Goal: Task Accomplishment & Management: Complete application form

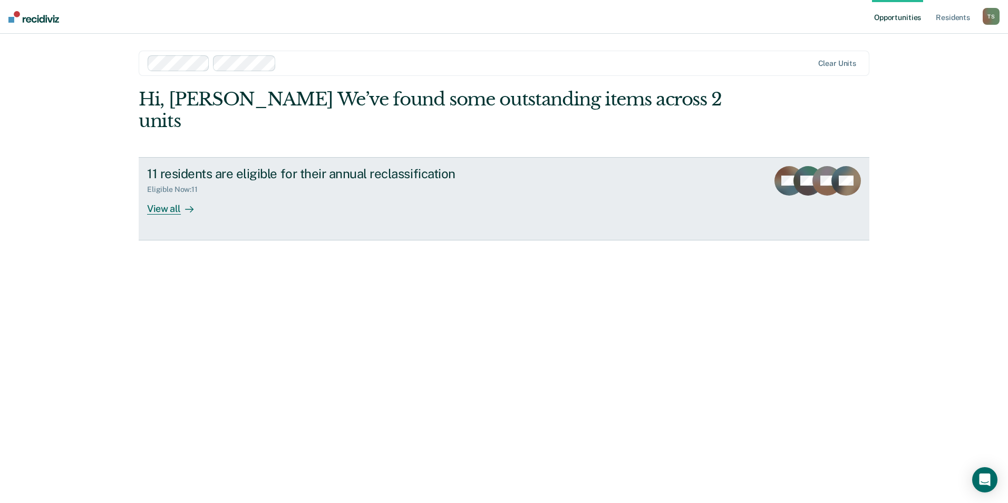
click at [168, 194] on link "11 residents are eligible for their annual reclassification Eligible Now : 11 V…" at bounding box center [504, 198] width 730 height 83
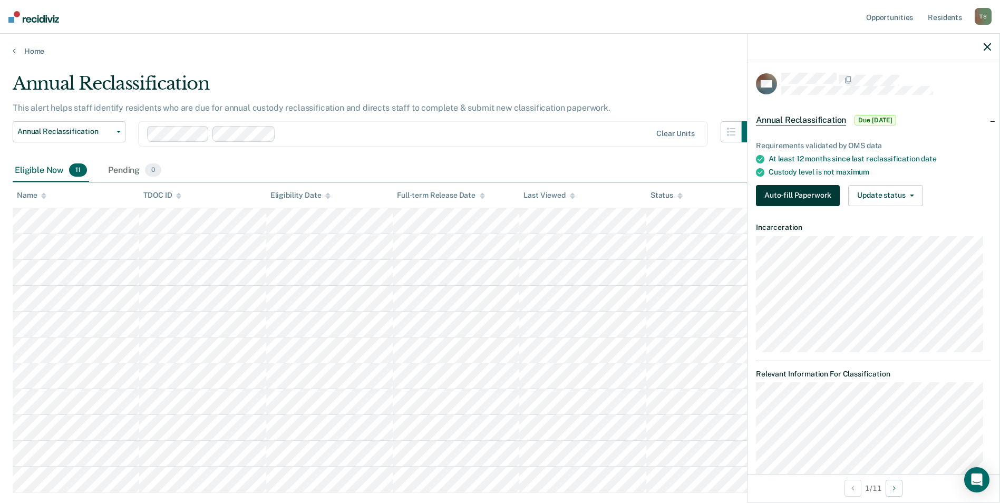
click at [790, 197] on button "Auto-fill Paperwork" at bounding box center [798, 195] width 84 height 21
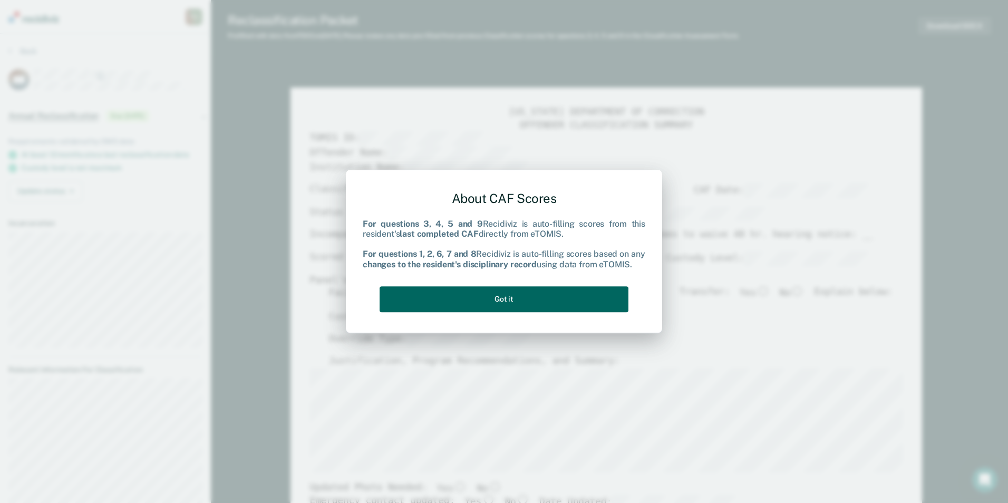
click at [518, 299] on button "Got it" at bounding box center [503, 299] width 249 height 26
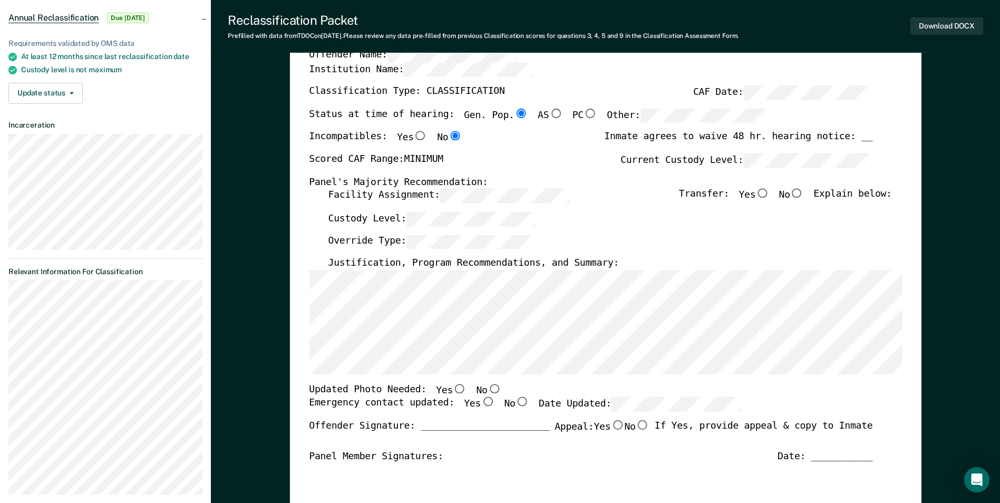
scroll to position [105, 0]
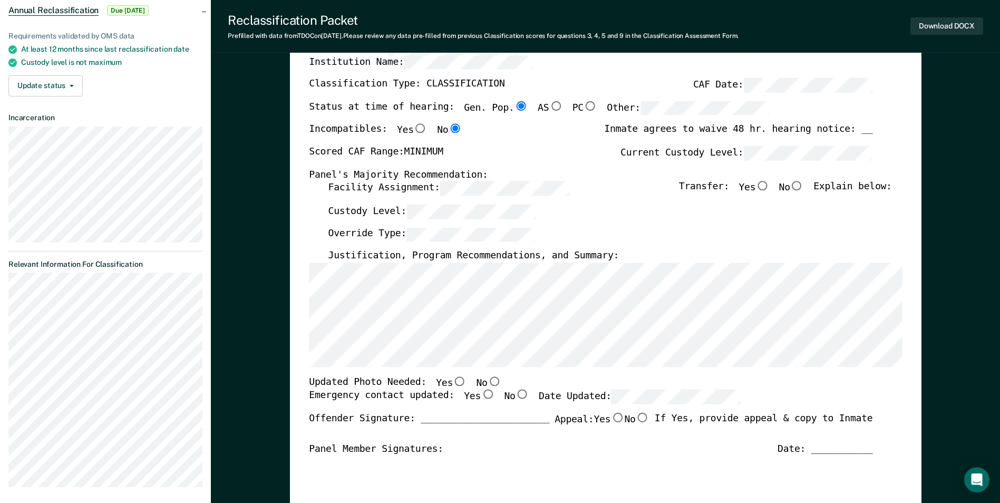
click at [487, 384] on input "No" at bounding box center [494, 380] width 14 height 9
type textarea "x"
radio input "true"
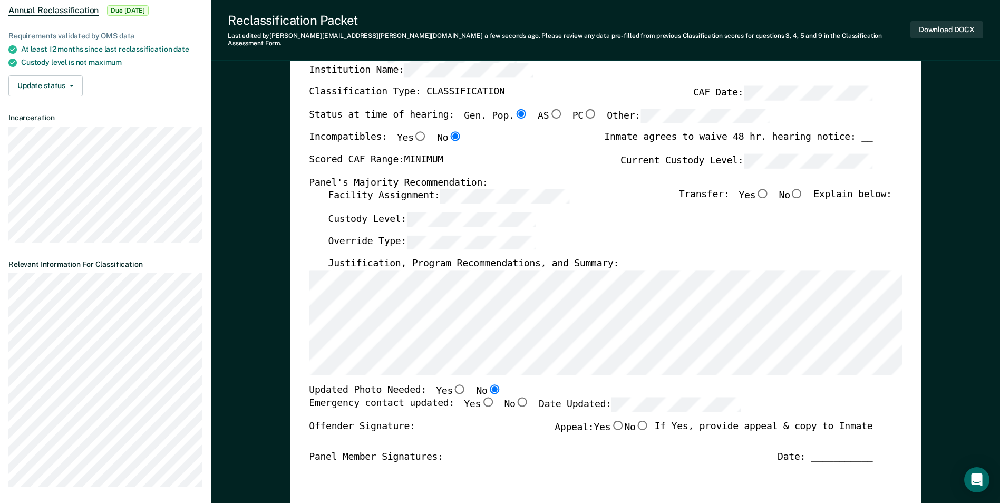
click at [481, 397] on input "Yes" at bounding box center [488, 401] width 14 height 9
type textarea "x"
radio input "true"
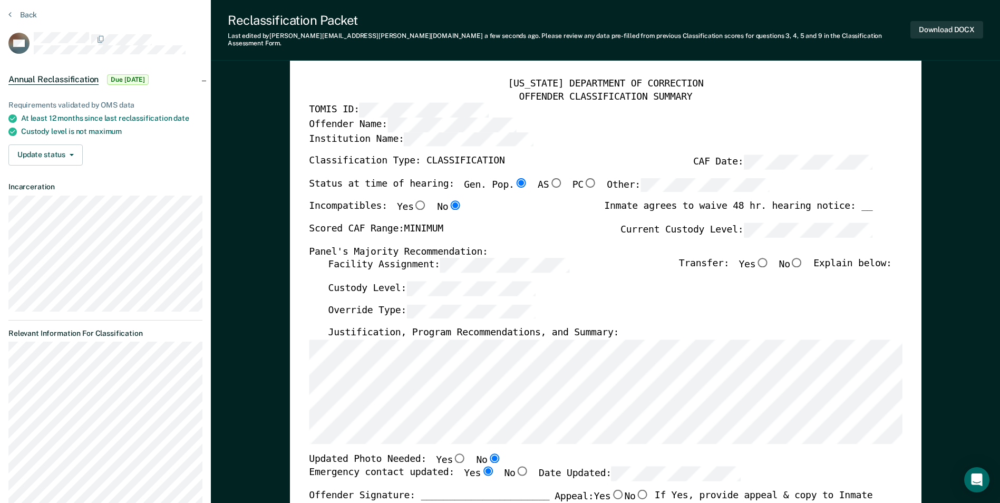
scroll to position [0, 0]
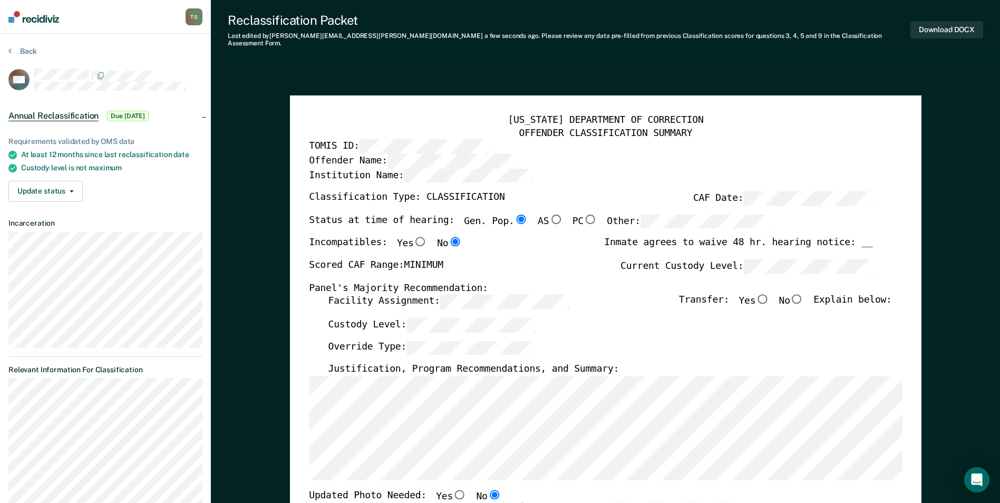
click at [804, 294] on input "No" at bounding box center [797, 298] width 14 height 9
type textarea "x"
radio input "true"
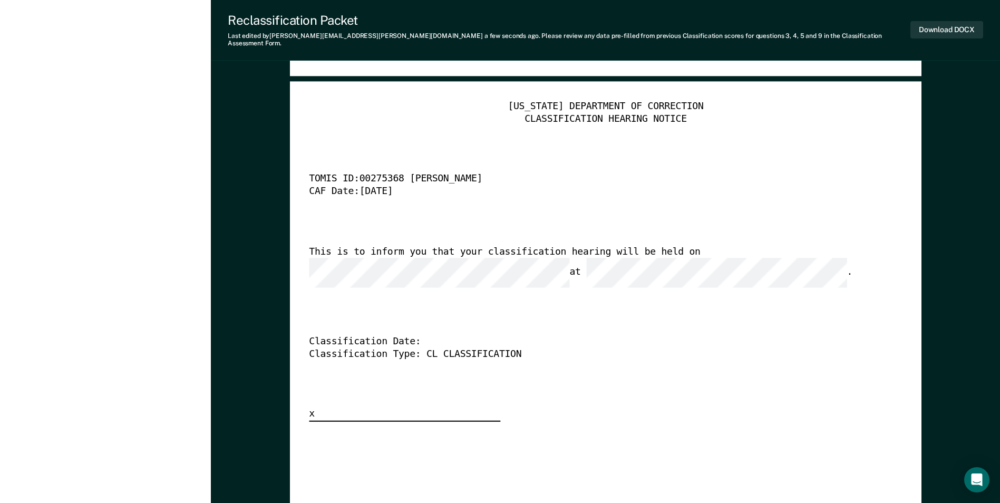
scroll to position [2582, 0]
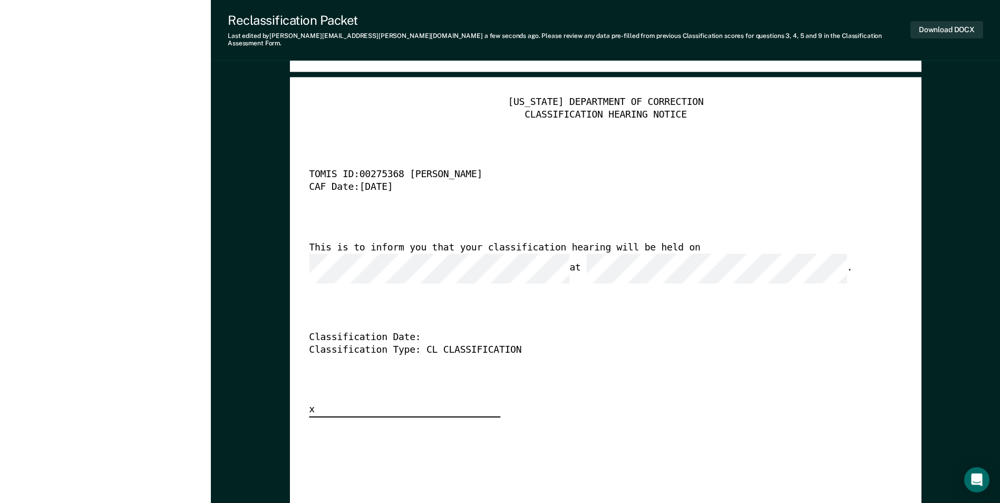
click at [424, 332] on div "Classification Date:" at bounding box center [590, 338] width 563 height 13
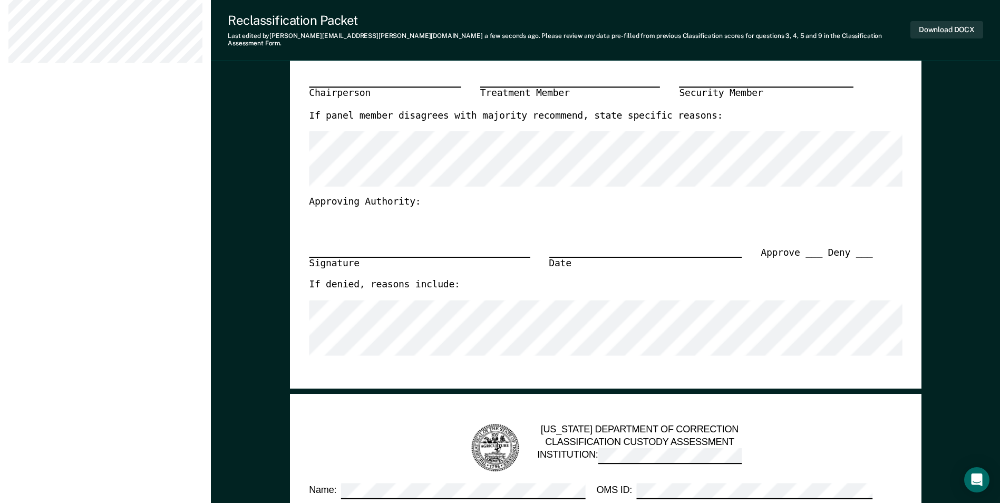
scroll to position [527, 0]
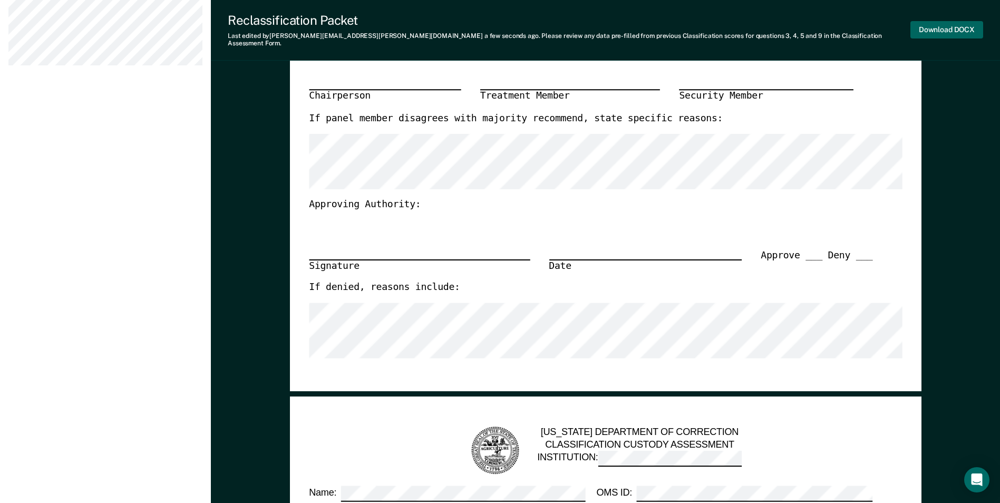
click at [958, 24] on button "Download DOCX" at bounding box center [946, 29] width 73 height 17
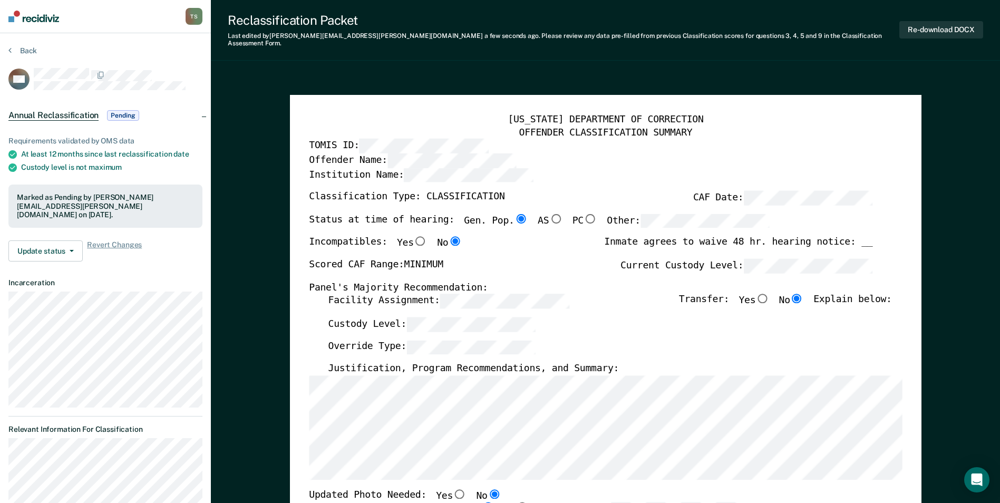
scroll to position [0, 0]
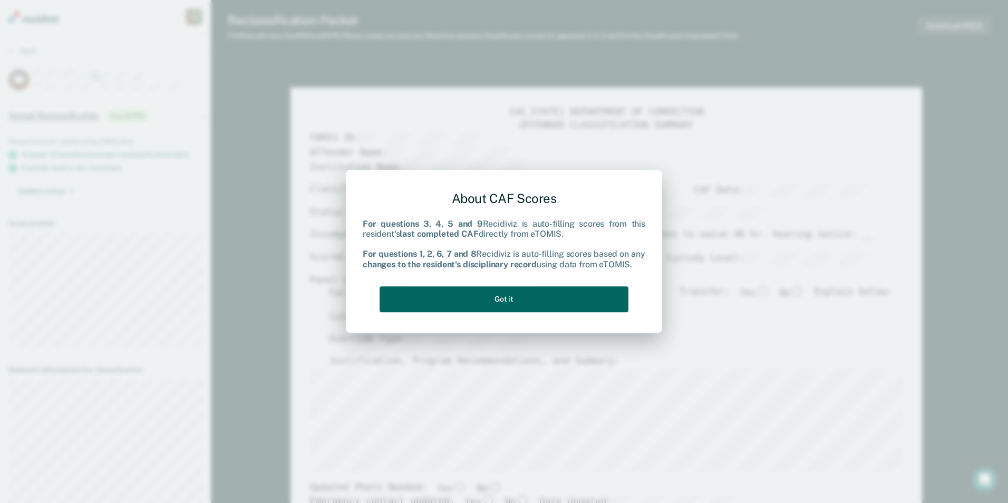
click at [524, 308] on button "Got it" at bounding box center [503, 299] width 249 height 26
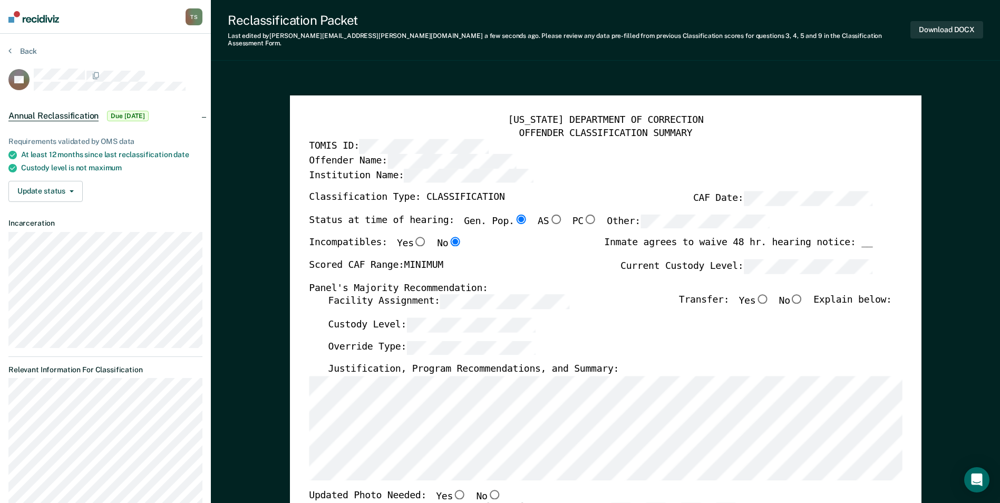
click at [801, 294] on input "No" at bounding box center [797, 298] width 14 height 9
type textarea "x"
radio input "true"
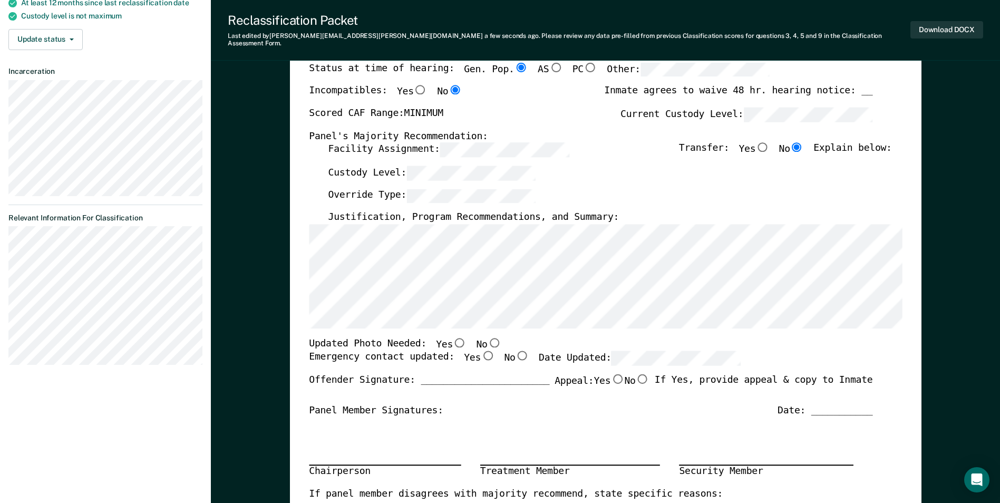
scroll to position [158, 0]
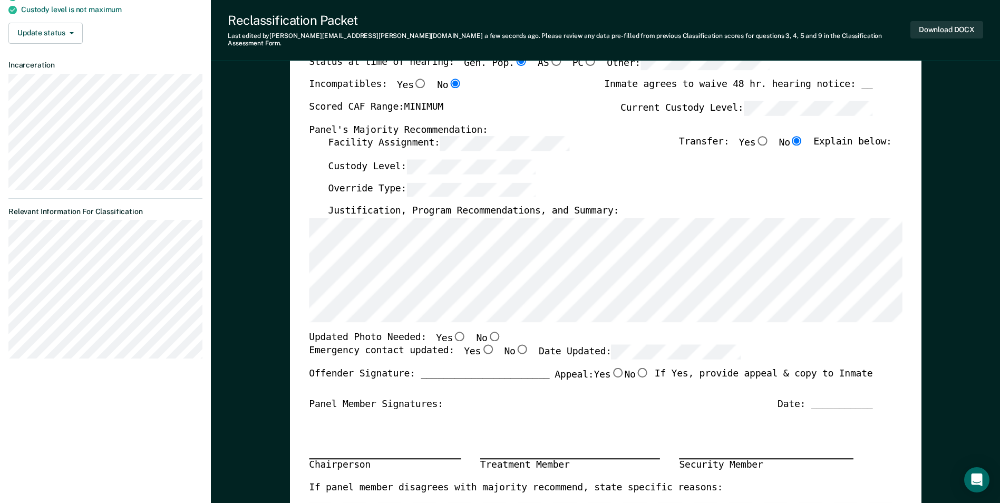
click at [487, 331] on input "No" at bounding box center [494, 335] width 14 height 9
type textarea "x"
radio input "true"
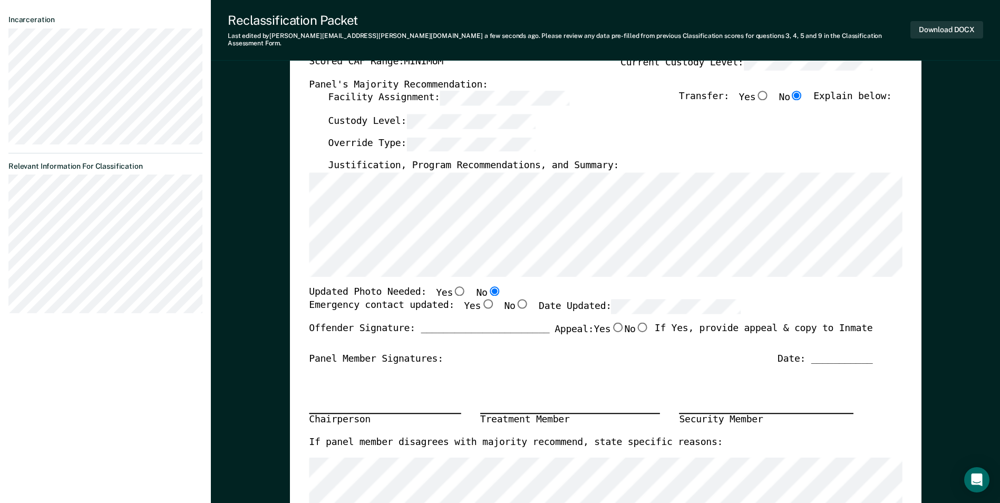
scroll to position [316, 0]
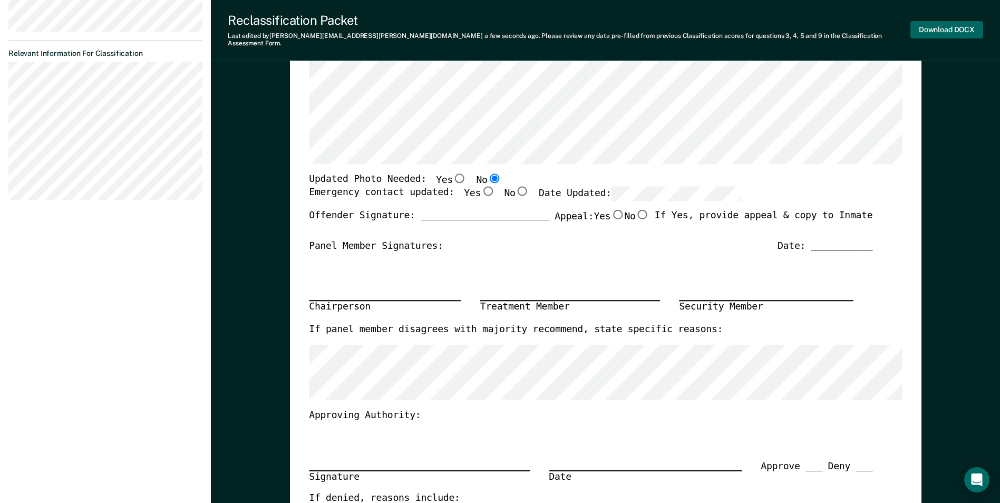
click at [951, 23] on button "Download DOCX" at bounding box center [946, 29] width 73 height 17
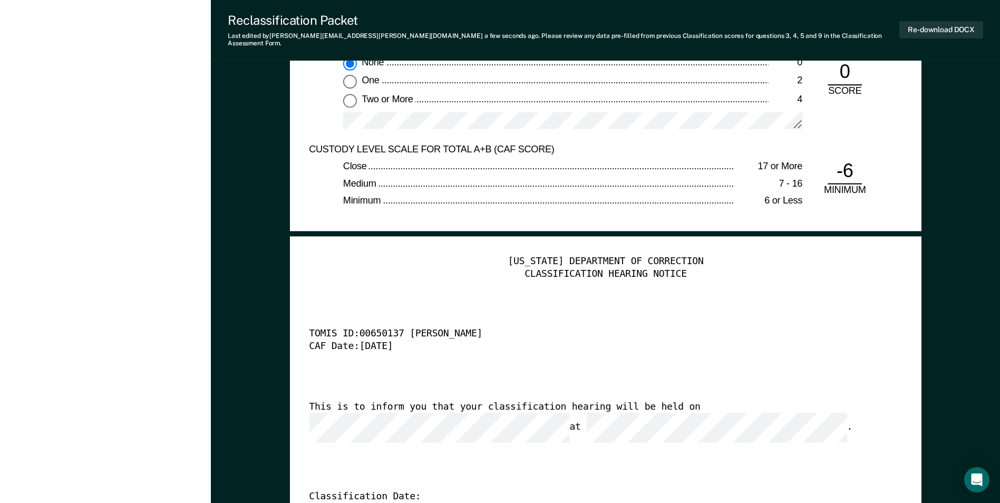
scroll to position [0, 0]
click at [420, 491] on div "Classification Date:" at bounding box center [590, 497] width 563 height 13
click at [421, 491] on div "Classification Date:" at bounding box center [590, 497] width 563 height 13
drag, startPoint x: 393, startPoint y: 473, endPoint x: 417, endPoint y: 481, distance: 25.0
click at [396, 491] on div "Classification Date:" at bounding box center [590, 497] width 563 height 13
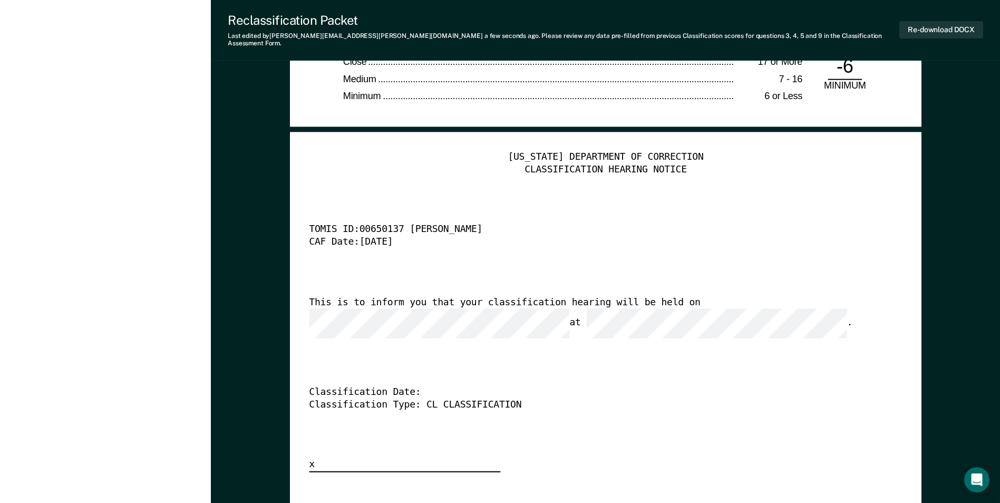
scroll to position [2529, 0]
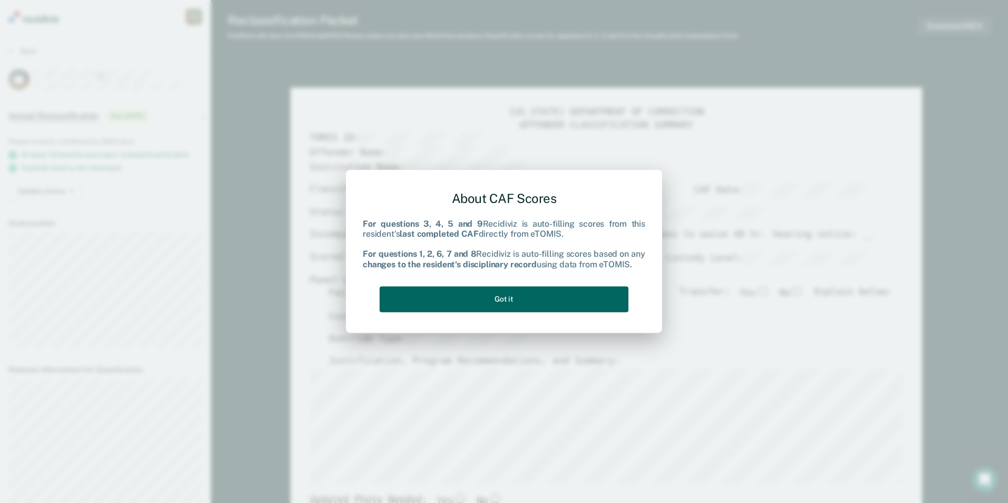
click at [518, 294] on button "Got it" at bounding box center [503, 299] width 249 height 26
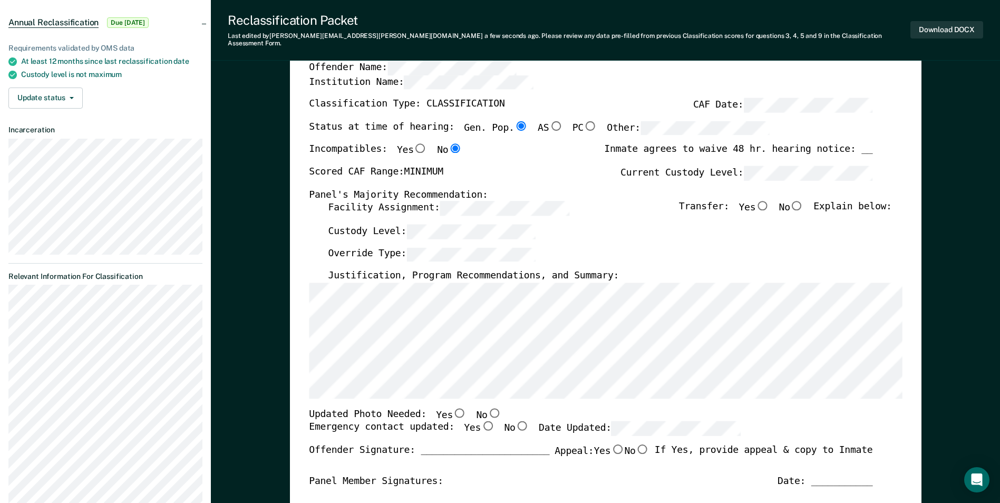
scroll to position [211, 0]
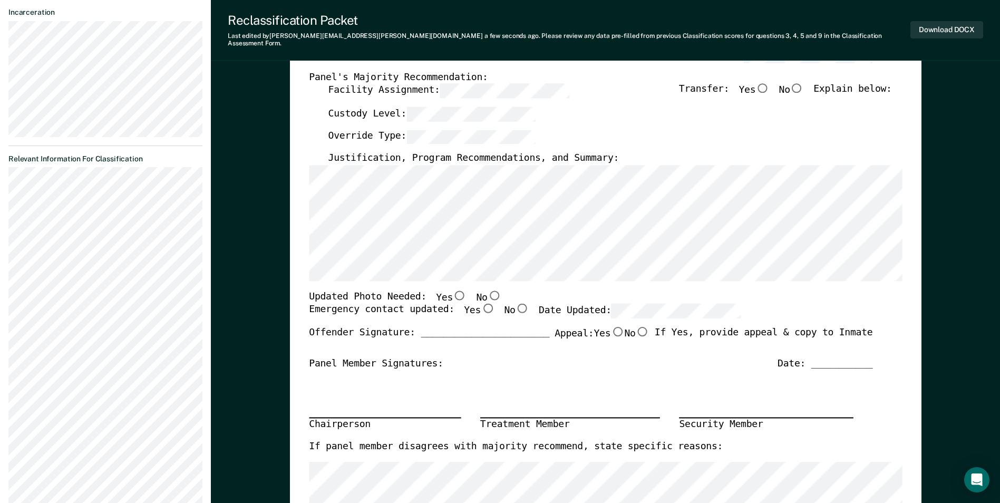
click at [487, 290] on input "No" at bounding box center [494, 294] width 14 height 9
type textarea "x"
radio input "true"
click at [956, 27] on button "Download DOCX" at bounding box center [946, 29] width 73 height 17
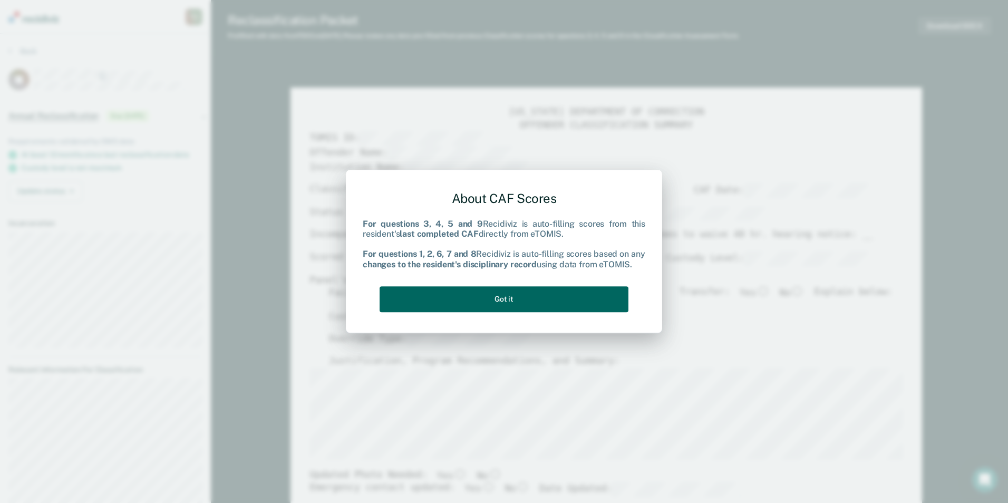
click at [501, 295] on button "Got it" at bounding box center [503, 299] width 249 height 26
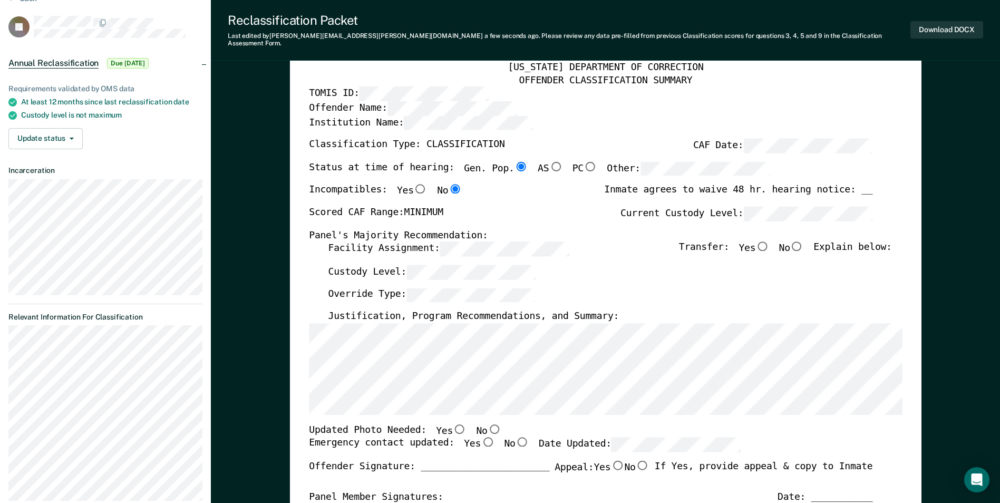
scroll to position [105, 0]
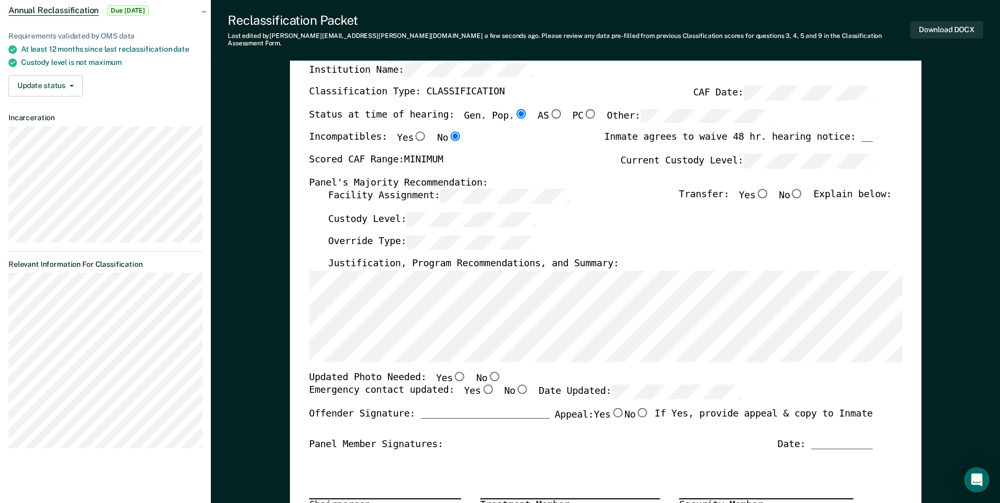
click at [487, 371] on input "No" at bounding box center [494, 375] width 14 height 9
type textarea "x"
radio input "true"
click at [936, 27] on button "Download DOCX" at bounding box center [946, 29] width 73 height 17
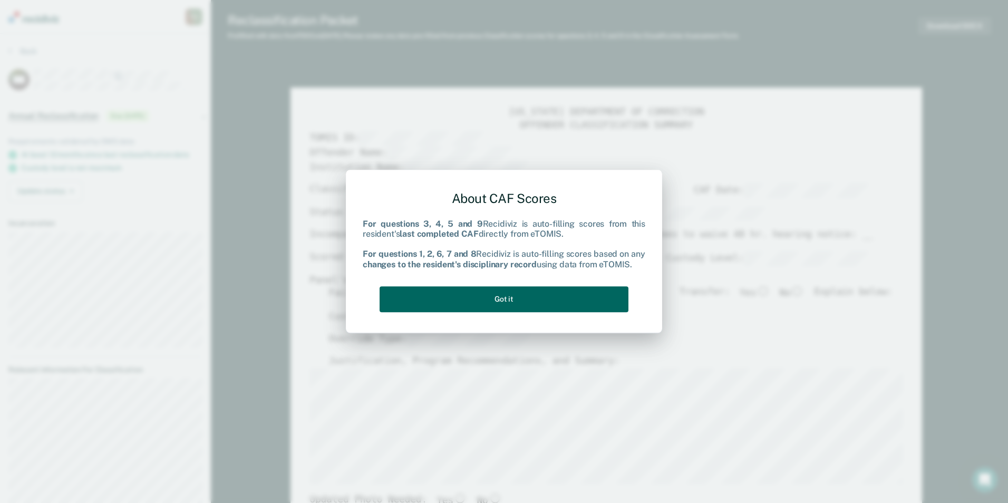
click at [515, 295] on button "Got it" at bounding box center [503, 299] width 249 height 26
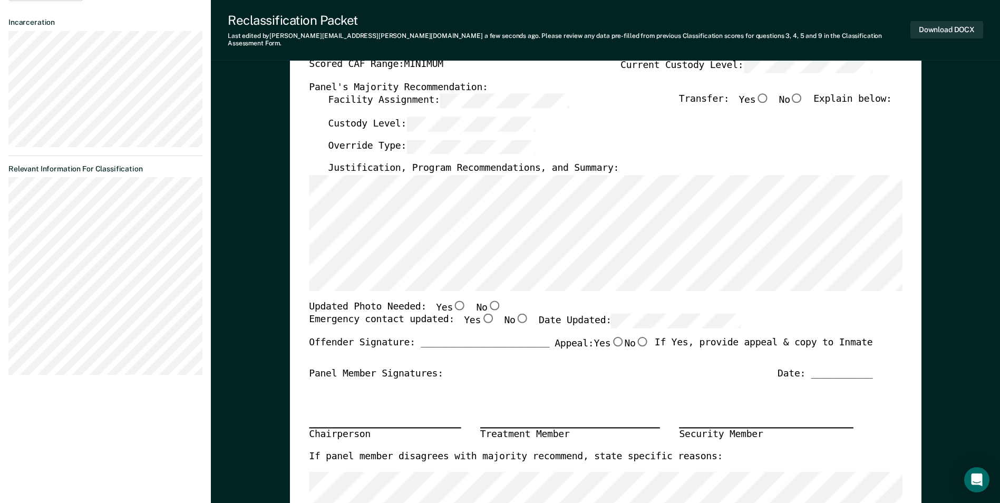
scroll to position [211, 0]
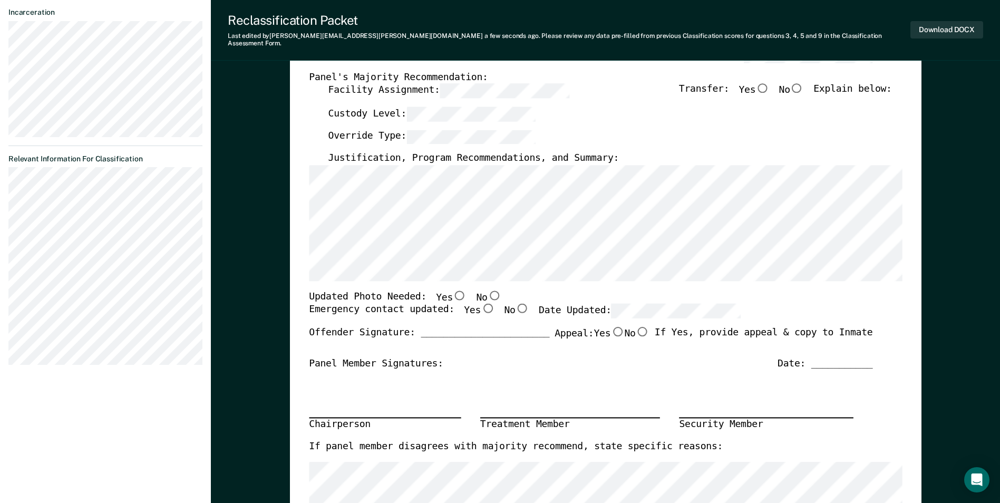
click at [487, 290] on input "No" at bounding box center [494, 294] width 14 height 9
type textarea "x"
radio input "true"
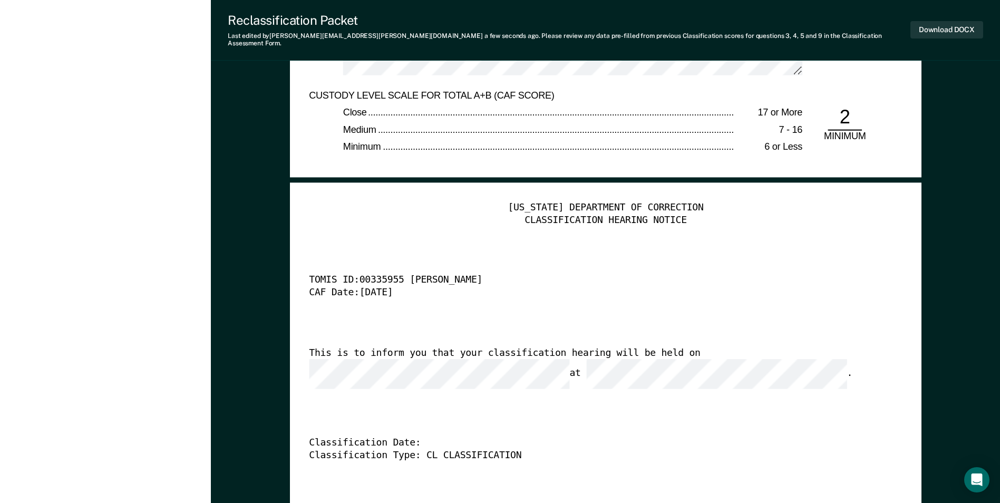
scroll to position [0, 0]
click at [421, 437] on div "Classification Date:" at bounding box center [590, 443] width 563 height 13
click at [416, 416] on div "[US_STATE] DEPARTMENT OF CORRECTION CLASSIFICATION HEARING NOTICE TOMIS ID: 003…" at bounding box center [605, 362] width 593 height 321
click at [415, 437] on div "Classification Date:" at bounding box center [590, 443] width 563 height 13
click at [703, 449] on div "Classification Type: CL CLASSIFICATION" at bounding box center [590, 455] width 563 height 13
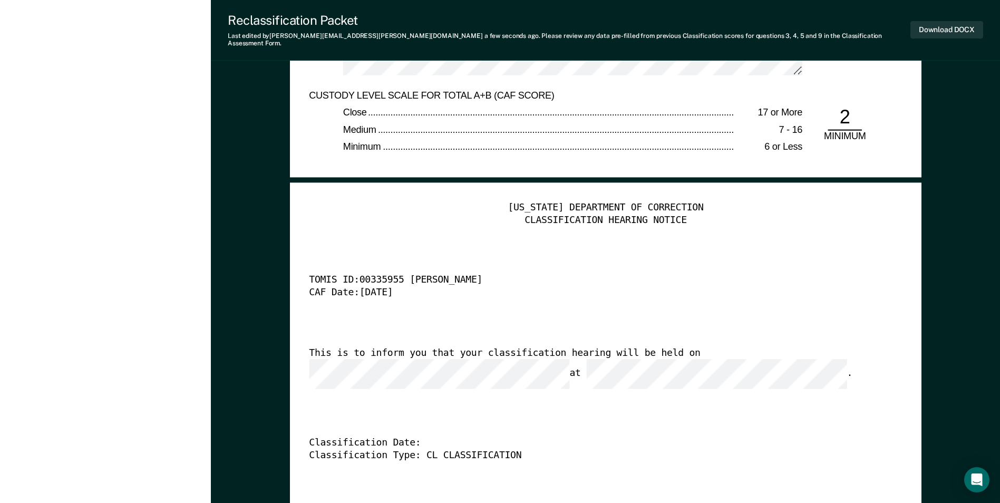
click at [800, 349] on div "This is to inform you that your classification hearing will be held on at ." at bounding box center [590, 368] width 563 height 42
click at [805, 347] on div "This is to inform you that your classification hearing will be held on at ." at bounding box center [590, 368] width 563 height 42
click at [948, 23] on button "Download DOCX" at bounding box center [946, 29] width 73 height 17
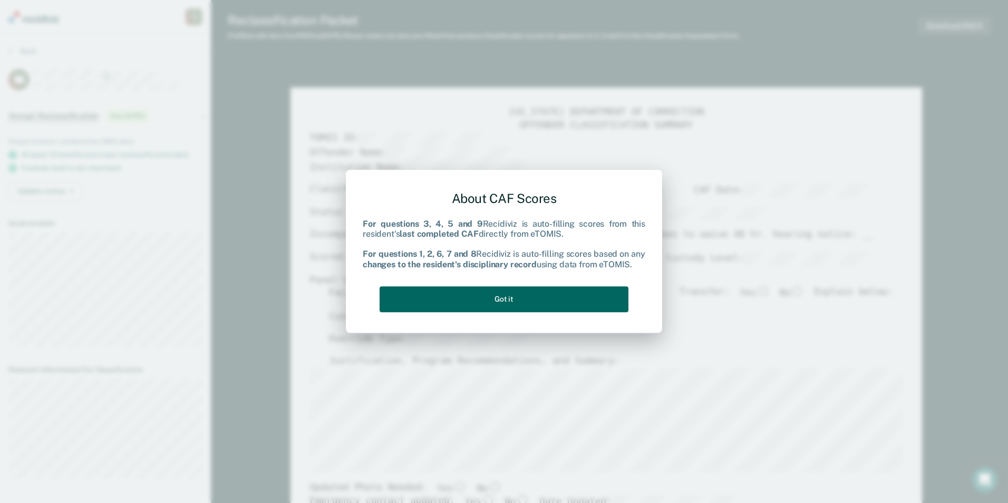
click at [503, 293] on button "Got it" at bounding box center [503, 299] width 249 height 26
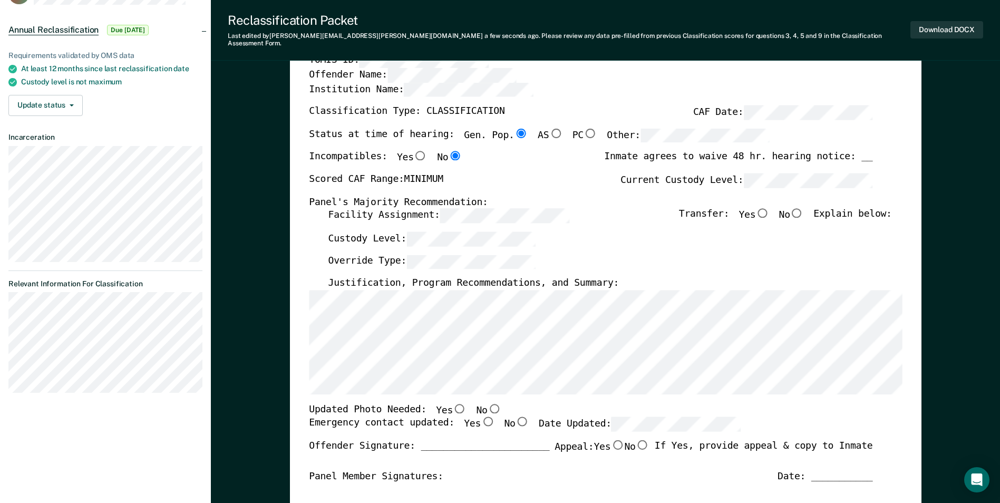
scroll to position [105, 0]
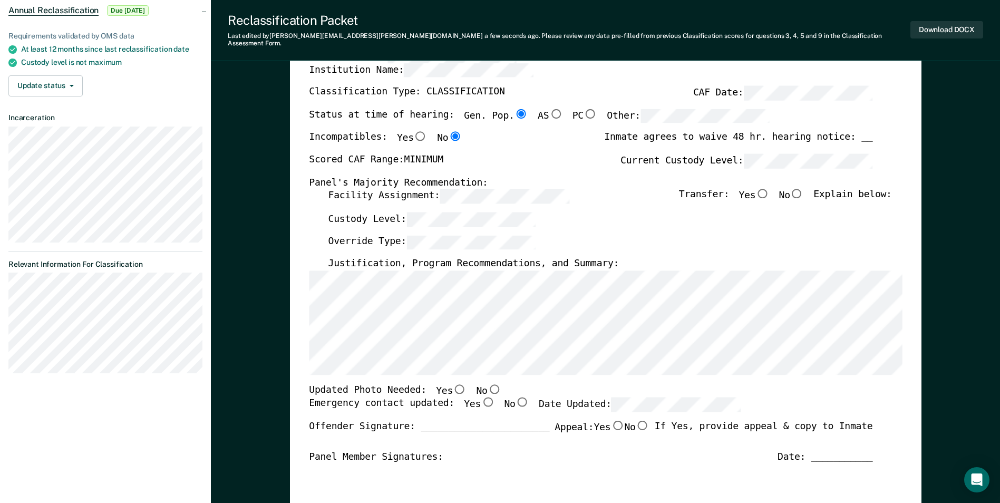
click at [487, 384] on input "No" at bounding box center [494, 388] width 14 height 9
type textarea "x"
radio input "true"
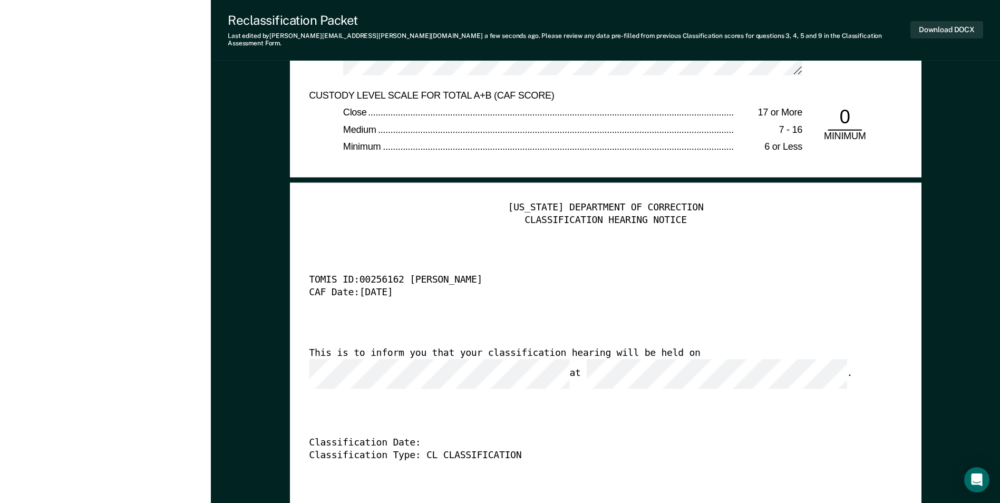
scroll to position [0, 0]
click at [459, 437] on div "Classification Date:" at bounding box center [590, 443] width 563 height 13
click at [935, 25] on button "Download DOCX" at bounding box center [946, 29] width 73 height 17
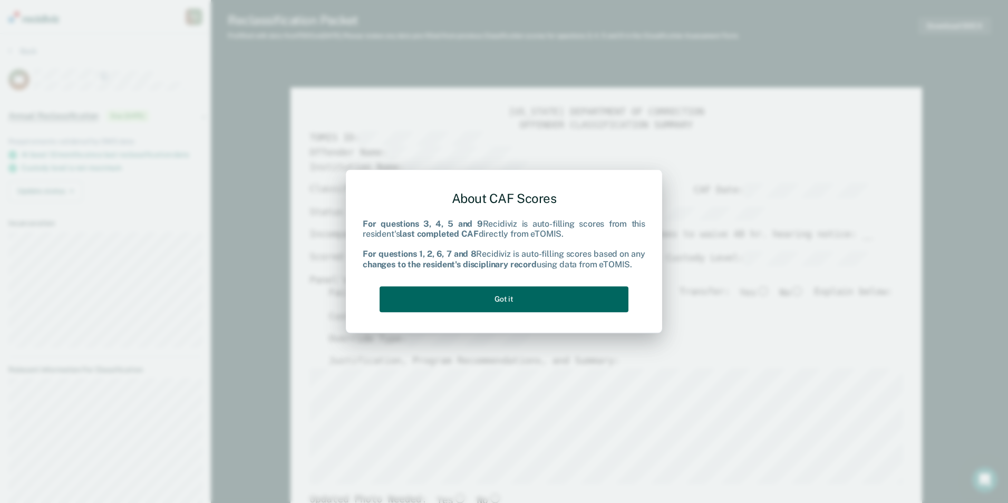
click at [518, 301] on button "Got it" at bounding box center [503, 299] width 249 height 26
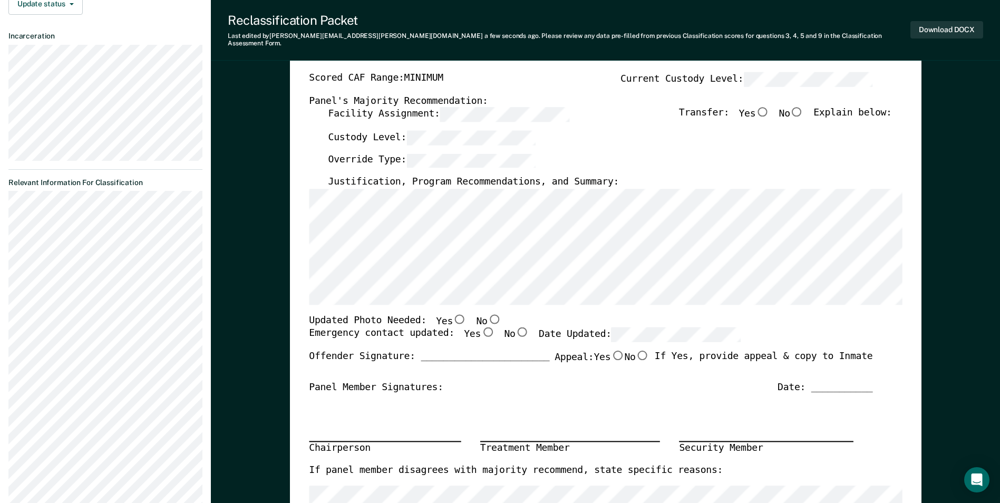
scroll to position [211, 0]
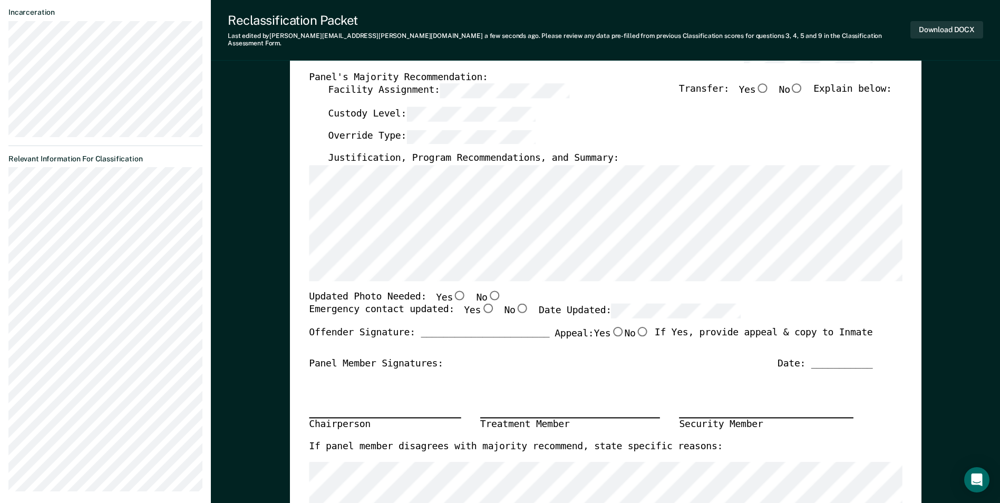
click at [487, 290] on input "No" at bounding box center [494, 294] width 14 height 9
type textarea "x"
radio input "true"
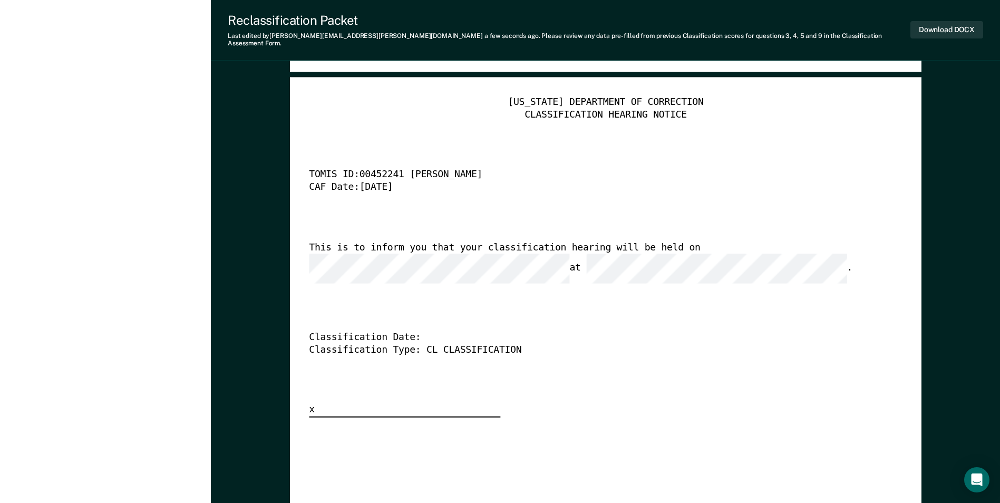
scroll to position [0, 0]
click at [512, 307] on div "[US_STATE] DEPARTMENT OF CORRECTION CLASSIFICATION HEARING NOTICE TOMIS ID: 004…" at bounding box center [605, 256] width 593 height 321
click at [942, 25] on button "Download DOCX" at bounding box center [946, 29] width 73 height 17
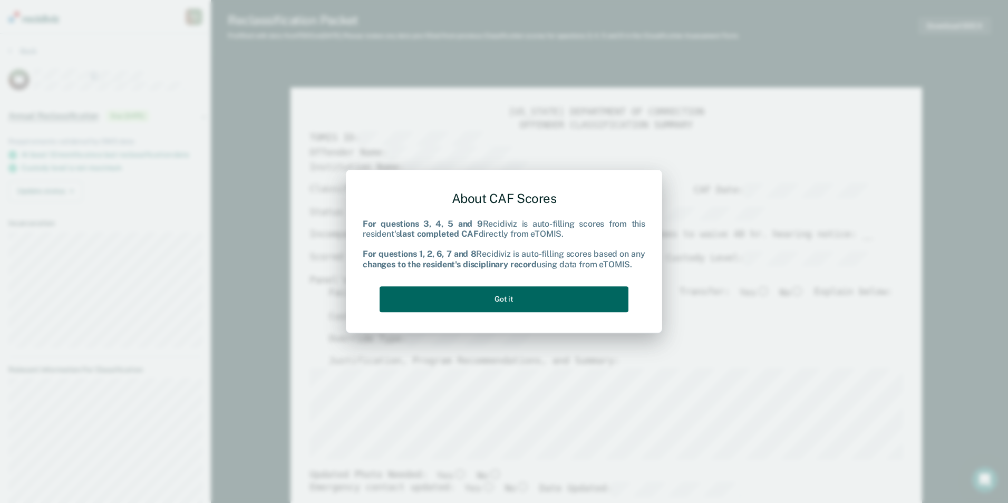
click at [547, 307] on button "Got it" at bounding box center [503, 299] width 249 height 26
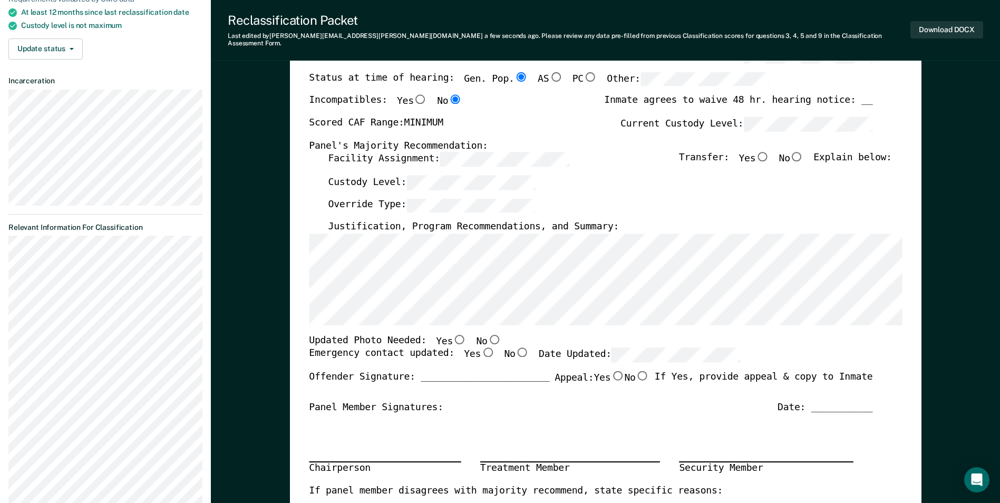
scroll to position [158, 0]
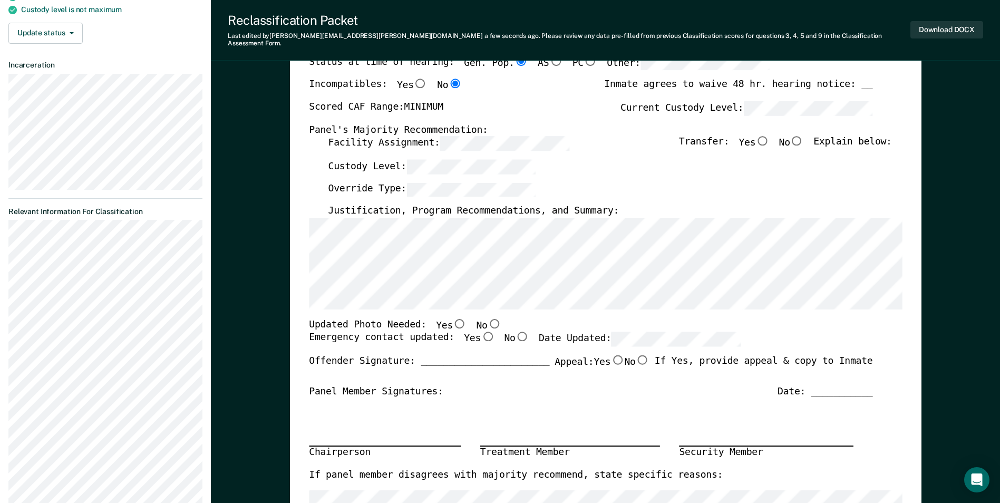
click at [487, 318] on input "No" at bounding box center [494, 322] width 14 height 9
type textarea "x"
radio input "true"
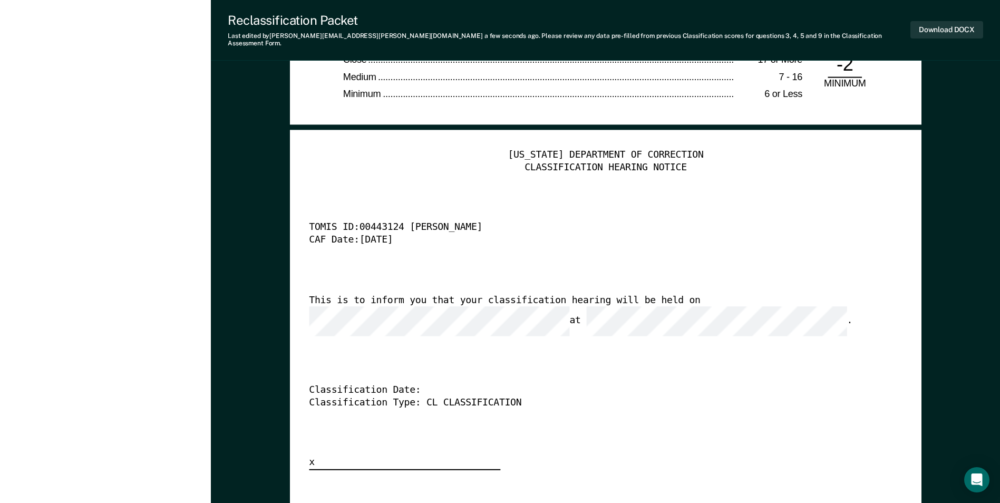
scroll to position [0, 0]
click at [658, 396] on div "Classification Type: CL CLASSIFICATION" at bounding box center [590, 402] width 563 height 13
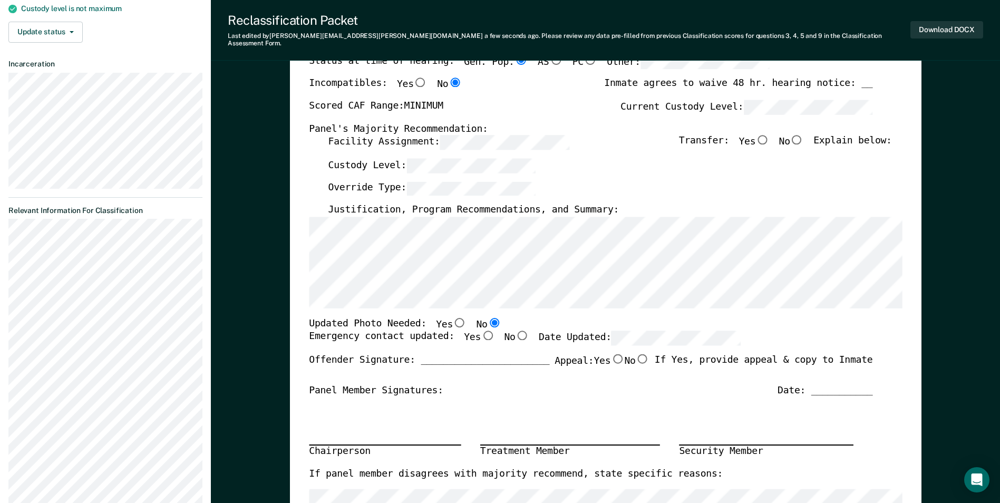
scroll to position [158, 0]
click at [952, 24] on button "Download DOCX" at bounding box center [946, 29] width 73 height 17
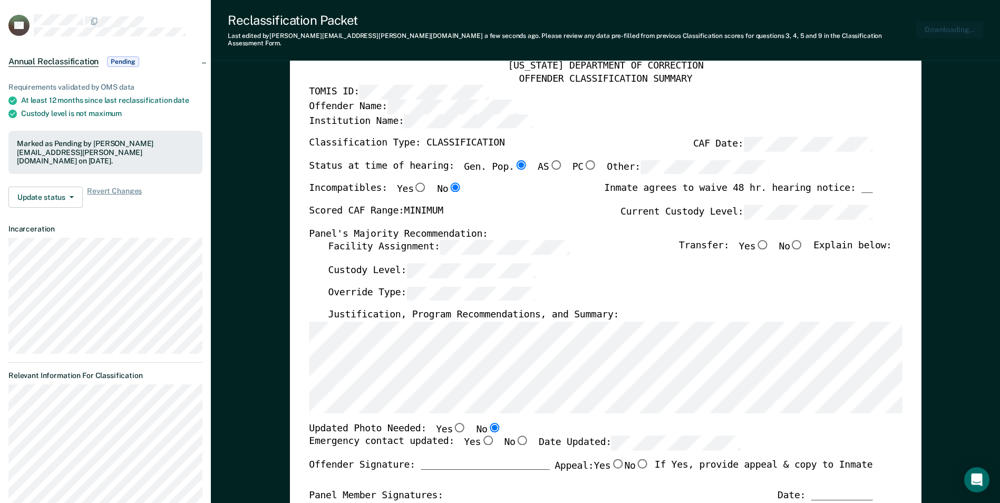
scroll to position [0, 0]
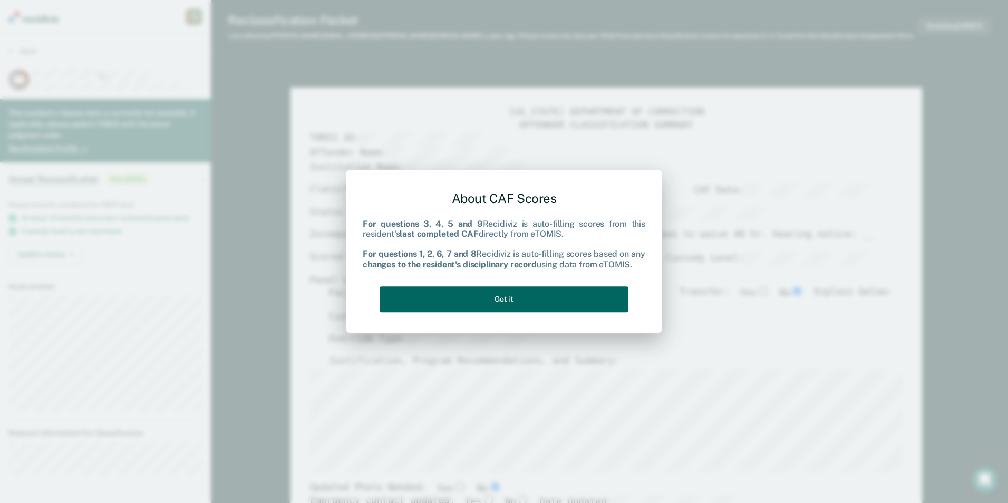
click at [511, 303] on button "Got it" at bounding box center [503, 299] width 249 height 26
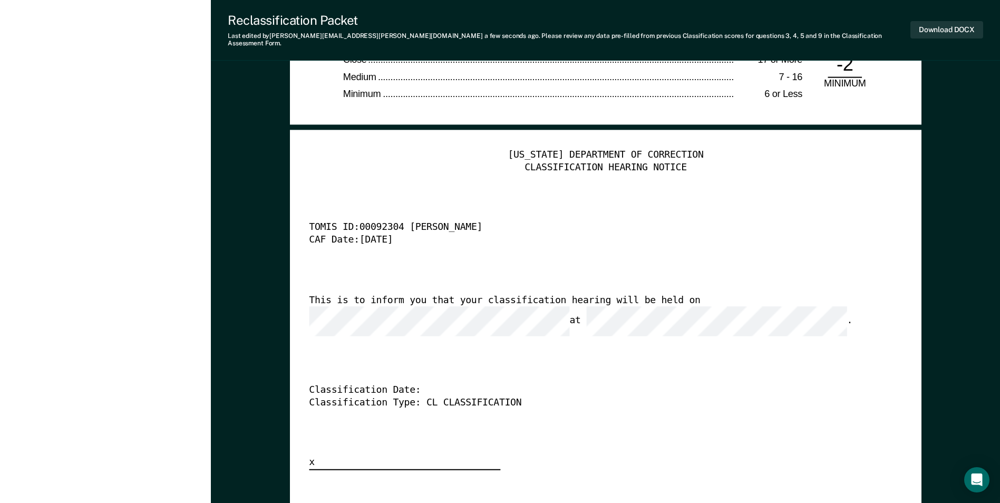
click at [644, 344] on div "[US_STATE] DEPARTMENT OF CORRECTION CLASSIFICATION HEARING NOTICE TOMIS ID: 000…" at bounding box center [605, 309] width 593 height 321
click at [945, 25] on button "Download DOCX" at bounding box center [946, 29] width 73 height 17
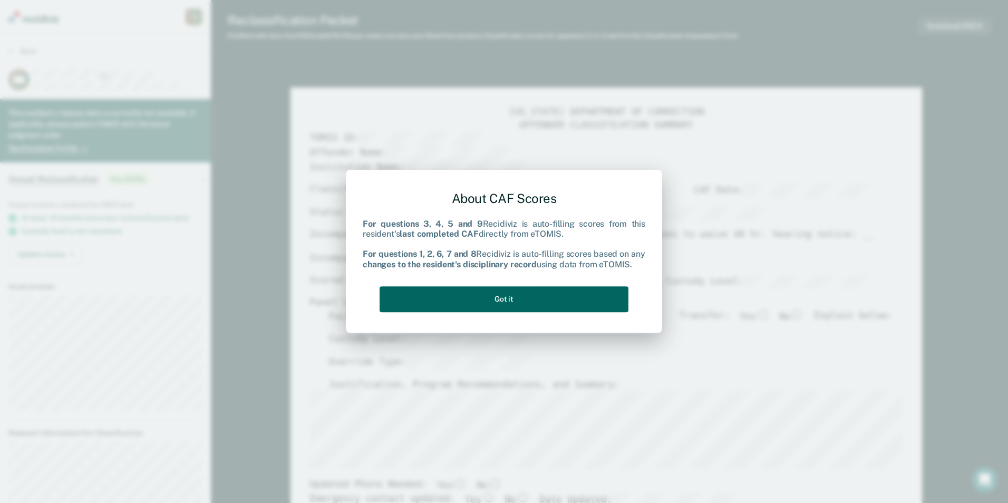
click at [505, 303] on button "Got it" at bounding box center [503, 299] width 249 height 26
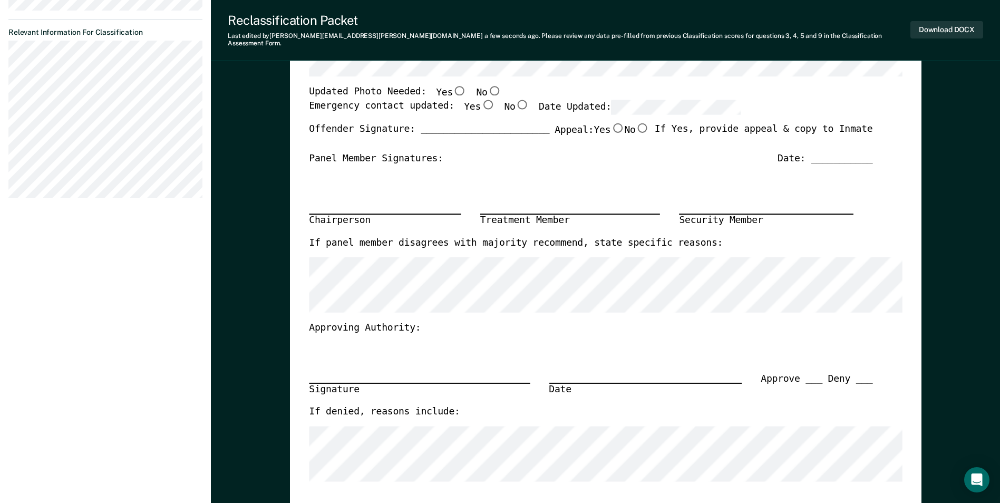
scroll to position [316, 0]
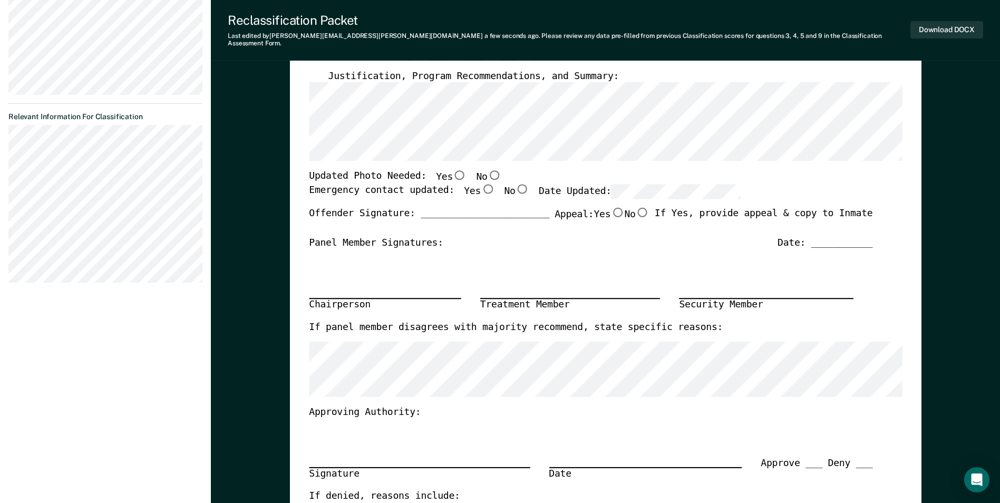
click at [487, 171] on input "No" at bounding box center [494, 175] width 14 height 9
type textarea "x"
radio input "true"
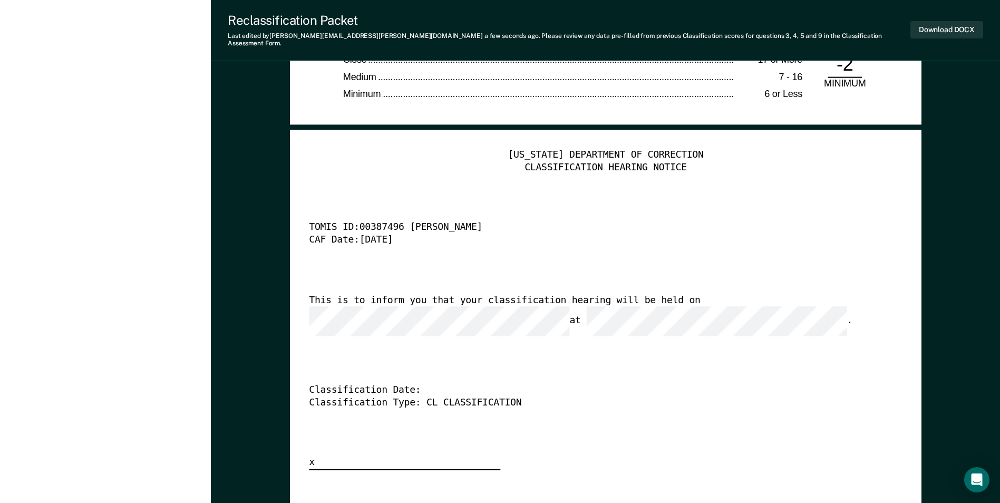
scroll to position [0, 0]
click at [618, 410] on div "[US_STATE] DEPARTMENT OF CORRECTION CLASSIFICATION HEARING NOTICE TOMIS ID: 003…" at bounding box center [605, 309] width 593 height 321
click at [935, 25] on button "Download DOCX" at bounding box center [946, 29] width 73 height 17
type textarea "x"
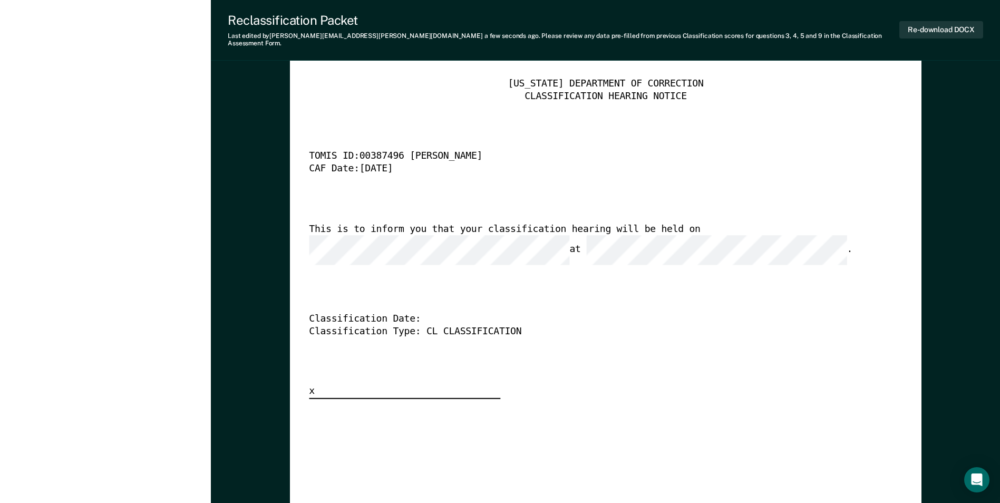
scroll to position [2688, 0]
